Goal: Transaction & Acquisition: Purchase product/service

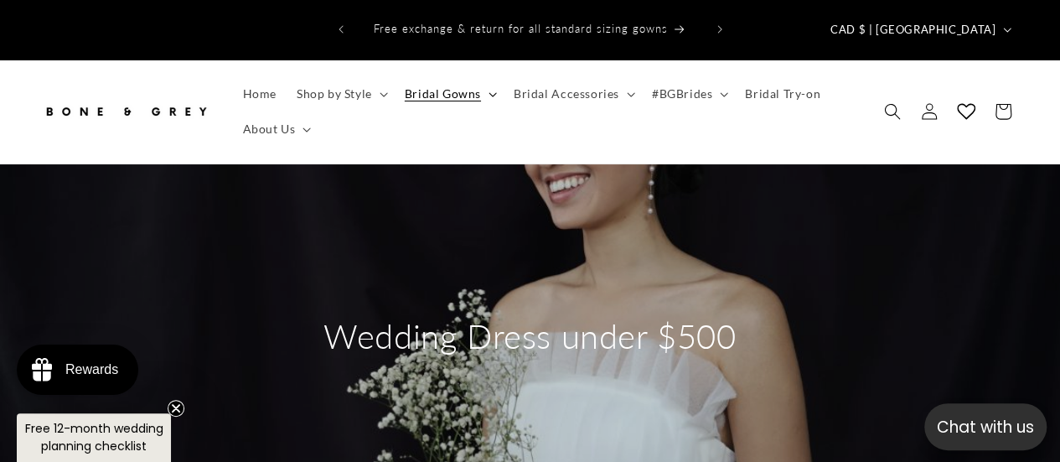
click at [459, 80] on summary "Bridal Gowns" at bounding box center [449, 93] width 109 height 35
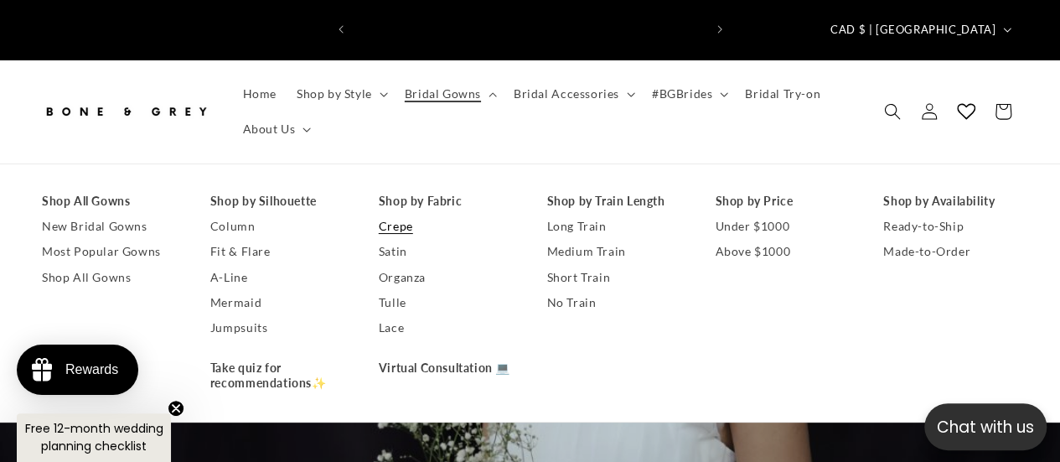
scroll to position [0, 697]
click at [409, 214] on link "Crepe" at bounding box center [446, 226] width 135 height 25
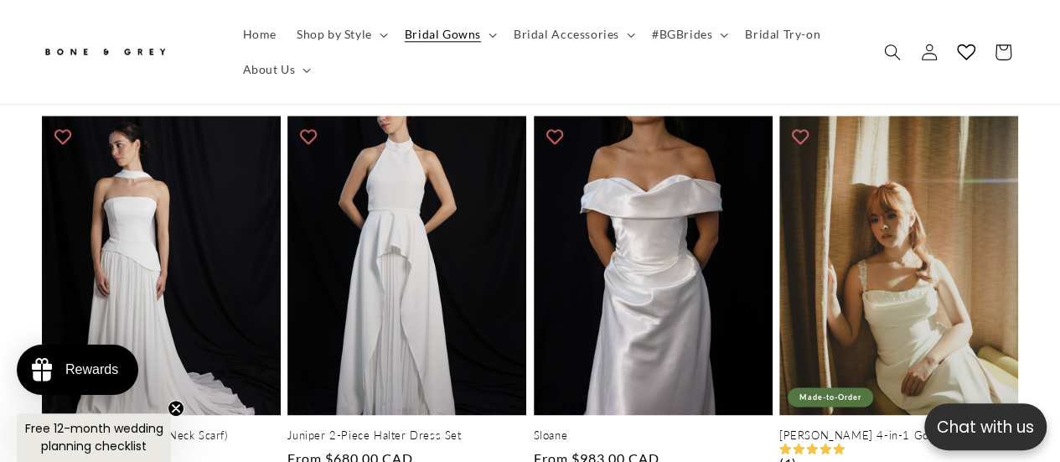
scroll to position [891, 0]
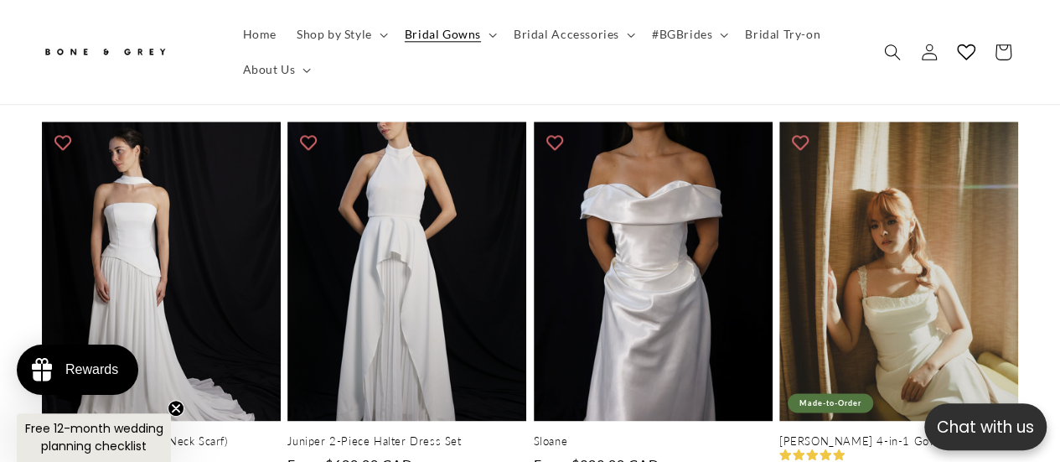
click at [174, 407] on icon "Close teaser" at bounding box center [176, 408] width 7 height 7
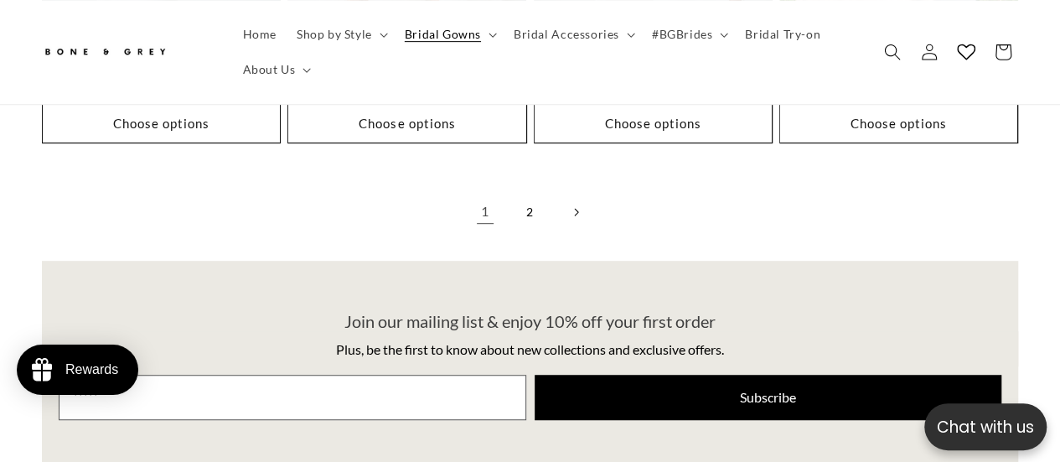
scroll to position [0, 349]
click at [526, 194] on link "2" at bounding box center [530, 212] width 37 height 37
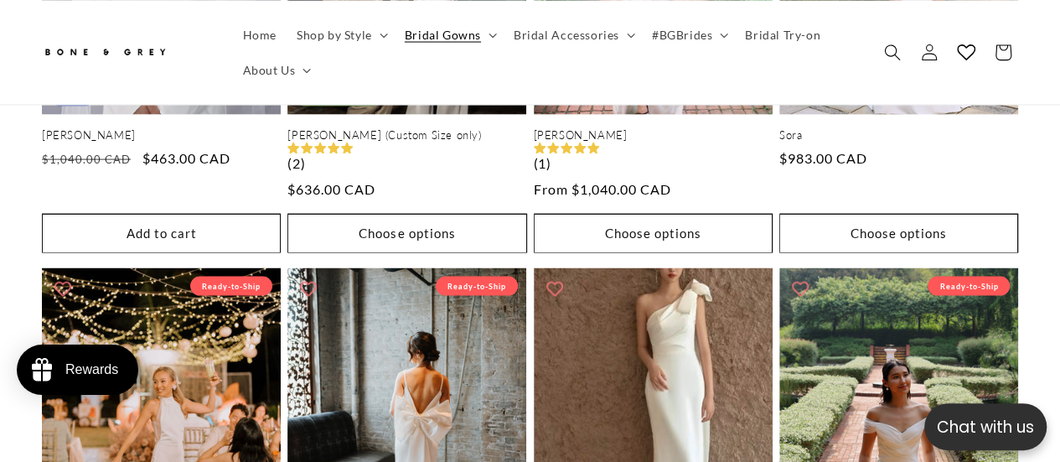
scroll to position [1745, 0]
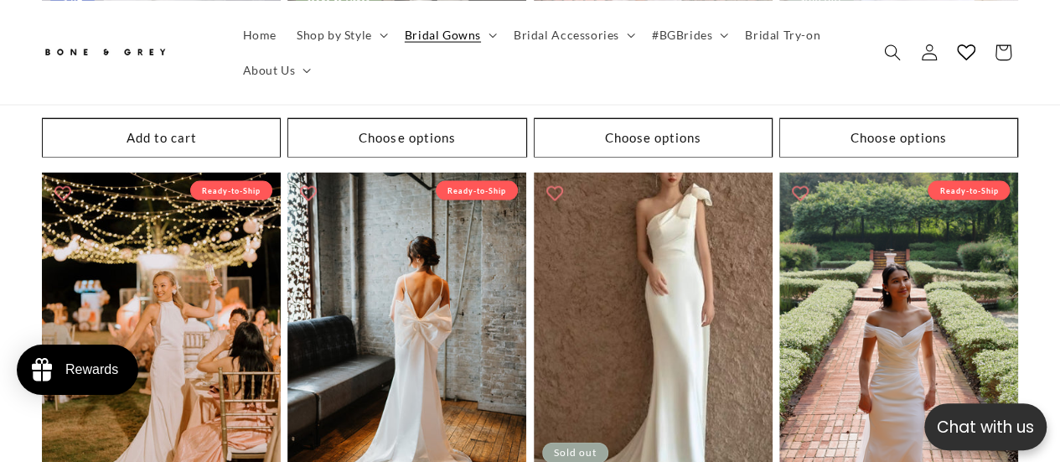
drag, startPoint x: 1062, startPoint y: 49, endPoint x: 1065, endPoint y: 251, distance: 201.2
